Goal: Information Seeking & Learning: Learn about a topic

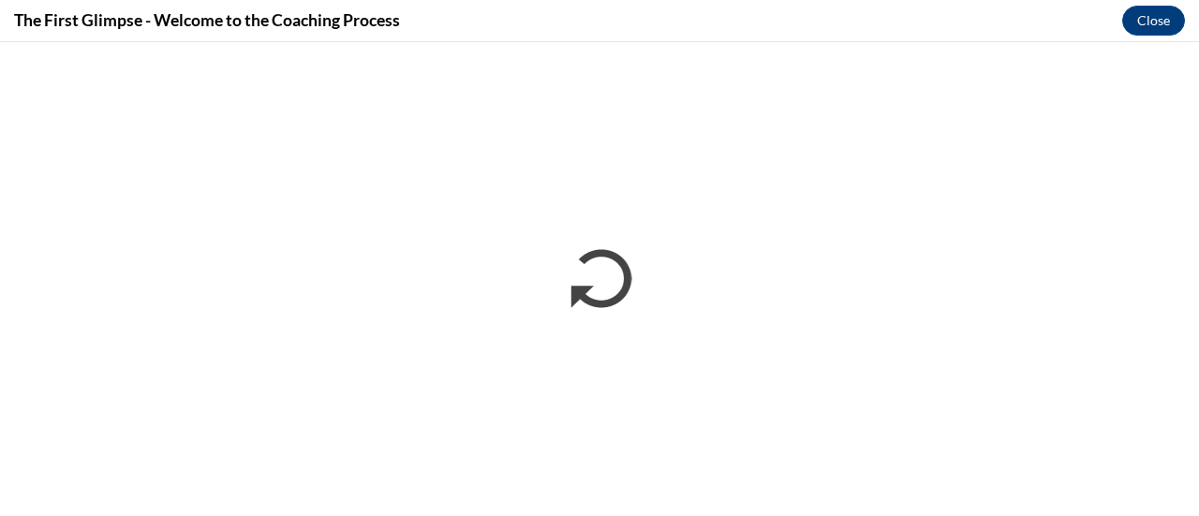
click at [788, 34] on div "The First Glimpse - Welcome to the Coaching Process Close" at bounding box center [599, 21] width 1199 height 42
